Goal: Entertainment & Leisure: Consume media (video, audio)

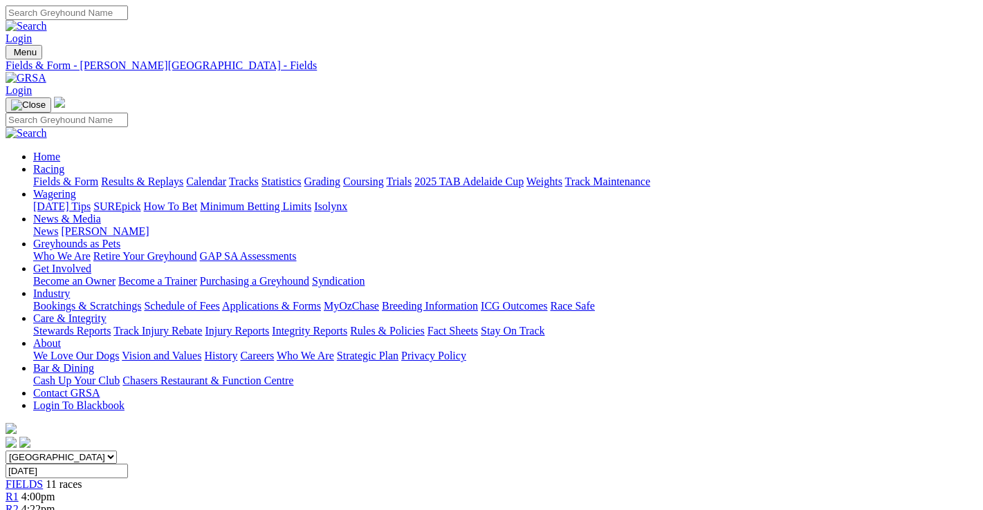
scroll to position [1936, 0]
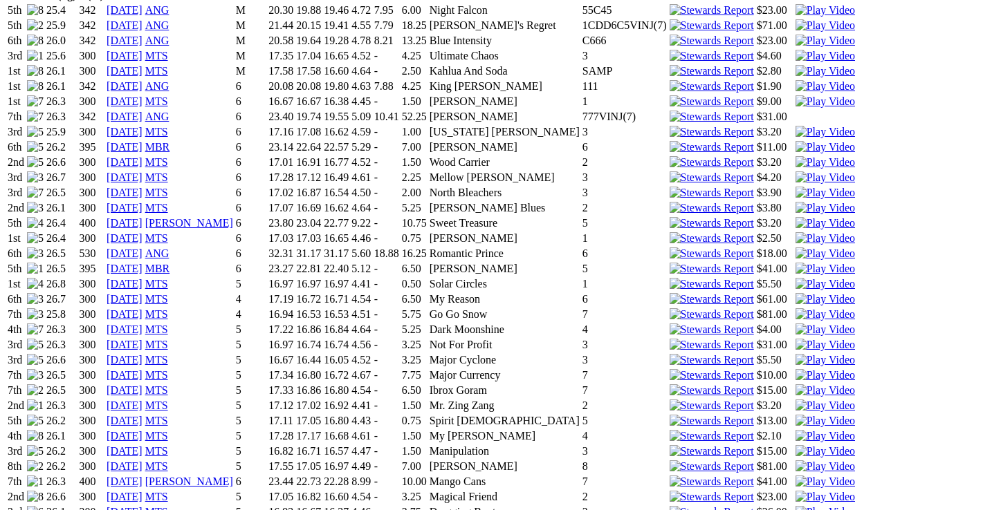
scroll to position [1107, 0]
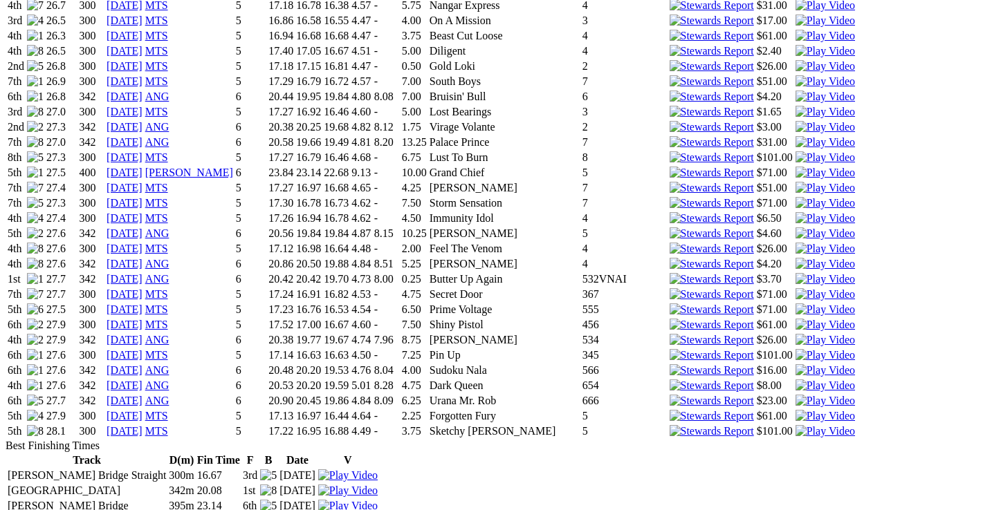
scroll to position [1591, 0]
click at [795, 379] on img at bounding box center [824, 385] width 59 height 12
